Goal: Information Seeking & Learning: Understand process/instructions

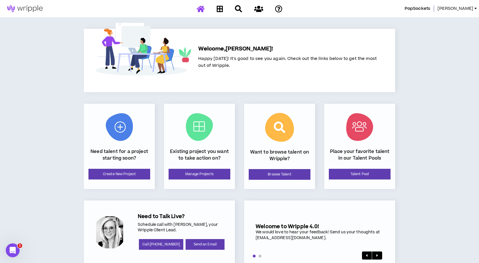
click at [461, 8] on span "[PERSON_NAME]" at bounding box center [455, 8] width 36 height 6
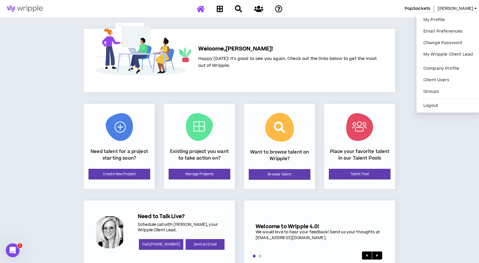
click at [396, 28] on div "Welcome, [PERSON_NAME] ! Happy [DATE]! It's good to see you again. Check out th…" at bounding box center [239, 146] width 331 height 258
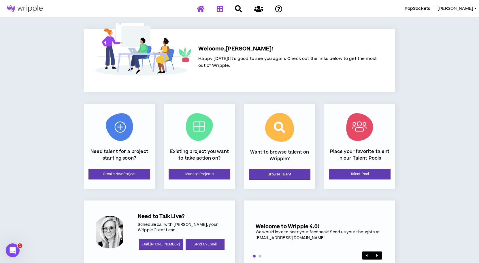
click at [222, 9] on icon at bounding box center [220, 8] width 6 height 7
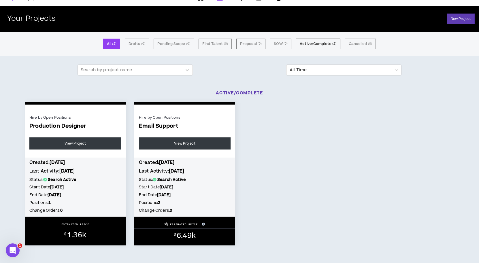
scroll to position [14, 0]
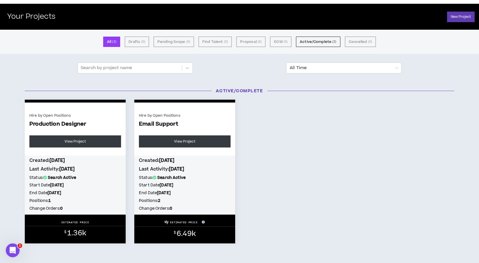
click at [182, 114] on div "Hire by Open Positions" at bounding box center [185, 115] width 92 height 5
click at [180, 144] on link "View Project" at bounding box center [185, 141] width 92 height 12
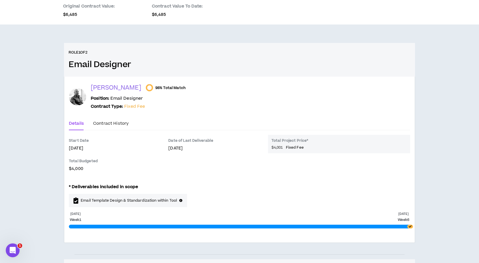
scroll to position [70, 0]
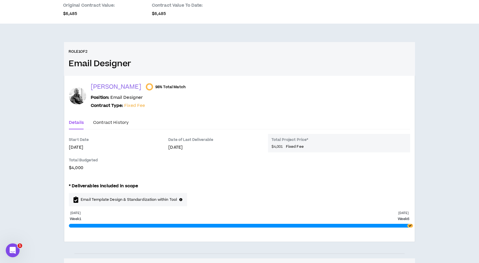
click at [82, 95] on div at bounding box center [77, 95] width 17 height 17
click at [99, 87] on p "[PERSON_NAME]" at bounding box center [116, 87] width 50 height 8
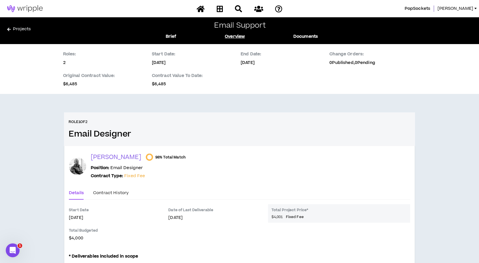
scroll to position [0, 0]
click at [311, 38] on link "Documents" at bounding box center [305, 36] width 24 height 6
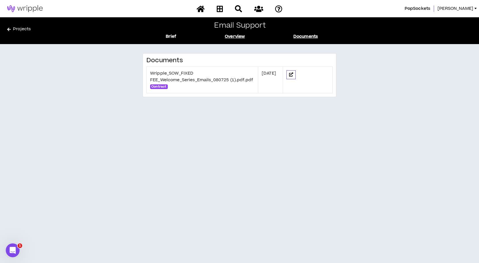
click at [240, 35] on link "Overview" at bounding box center [235, 36] width 20 height 6
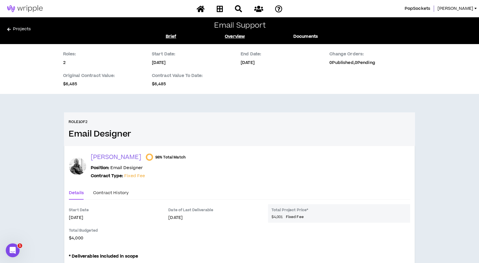
click at [173, 37] on link "Brief" at bounding box center [171, 36] width 11 height 6
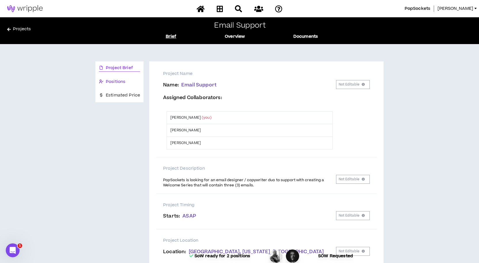
click at [124, 80] on span "Positions" at bounding box center [116, 82] width 20 height 6
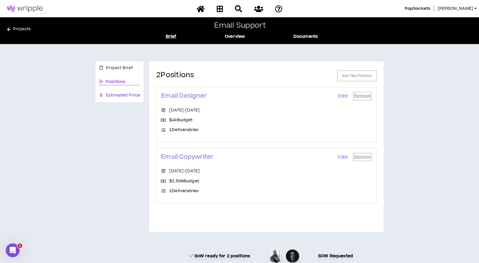
click at [122, 96] on span "Estimated Price" at bounding box center [123, 95] width 34 height 6
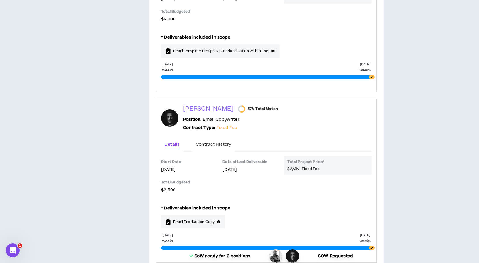
scroll to position [173, 0]
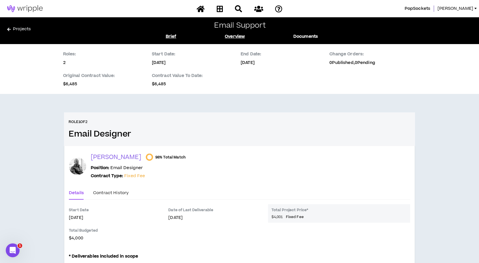
click at [170, 35] on link "Brief" at bounding box center [171, 36] width 11 height 6
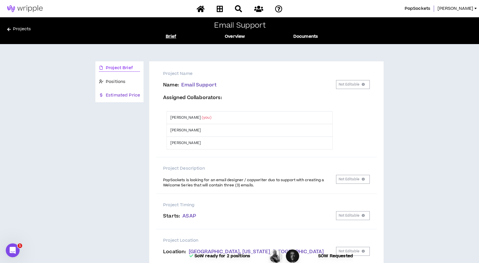
click at [119, 94] on span "Estimated Price" at bounding box center [123, 95] width 34 height 6
